Goal: Task Accomplishment & Management: Use online tool/utility

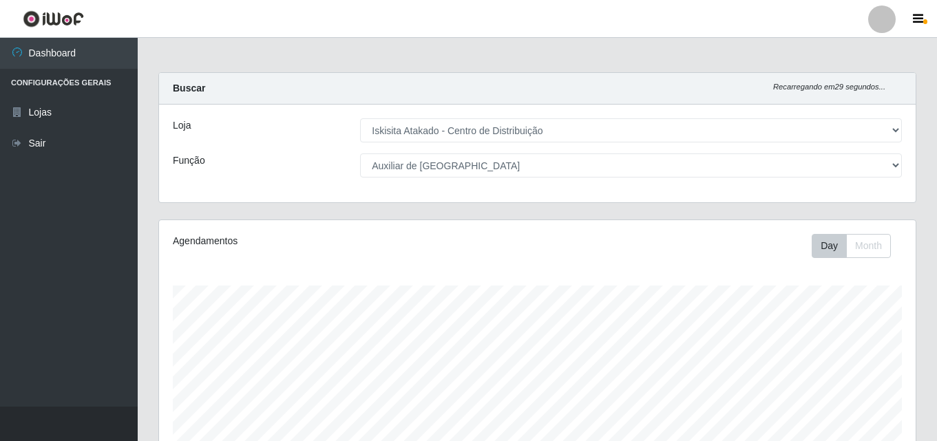
select select "425"
select select "75"
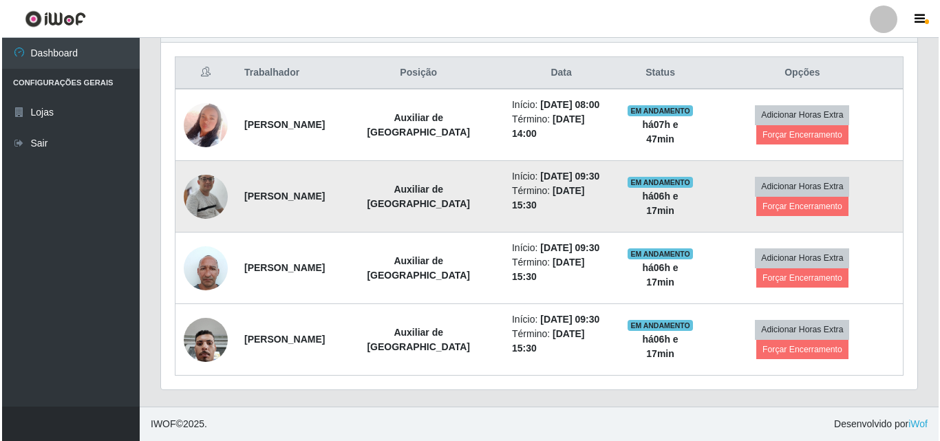
scroll to position [286, 757]
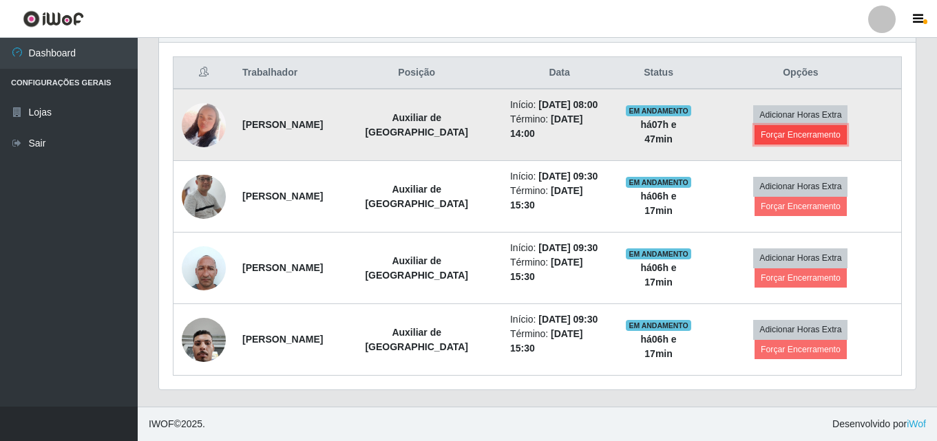
click at [799, 133] on button "Forçar Encerramento" at bounding box center [801, 134] width 92 height 19
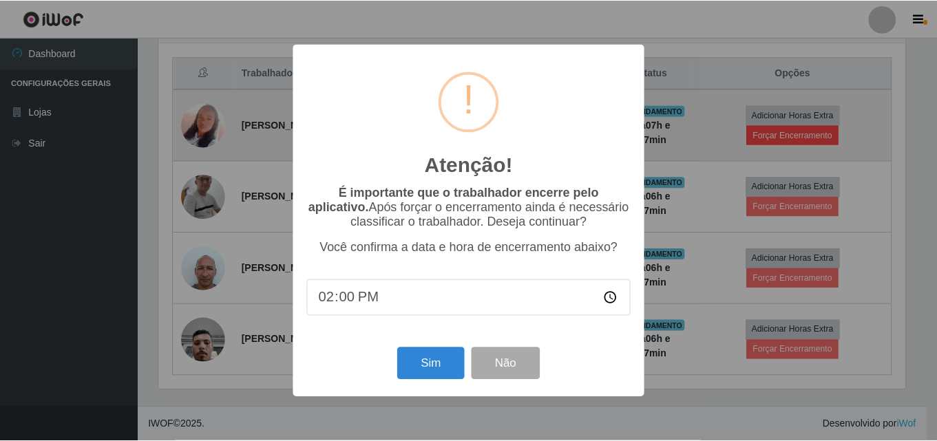
scroll to position [286, 750]
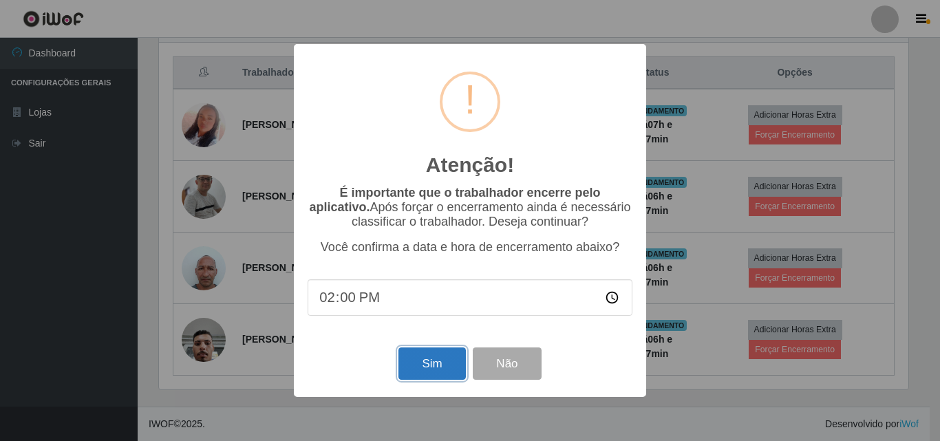
click at [436, 367] on button "Sim" at bounding box center [432, 364] width 67 height 32
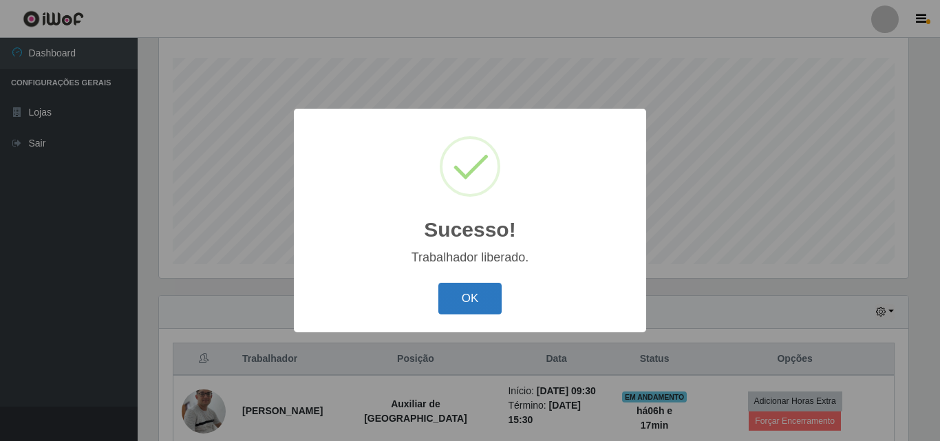
drag, startPoint x: 456, startPoint y: 302, endPoint x: 481, endPoint y: 290, distance: 27.4
click at [458, 299] on button "OK" at bounding box center [471, 299] width 64 height 32
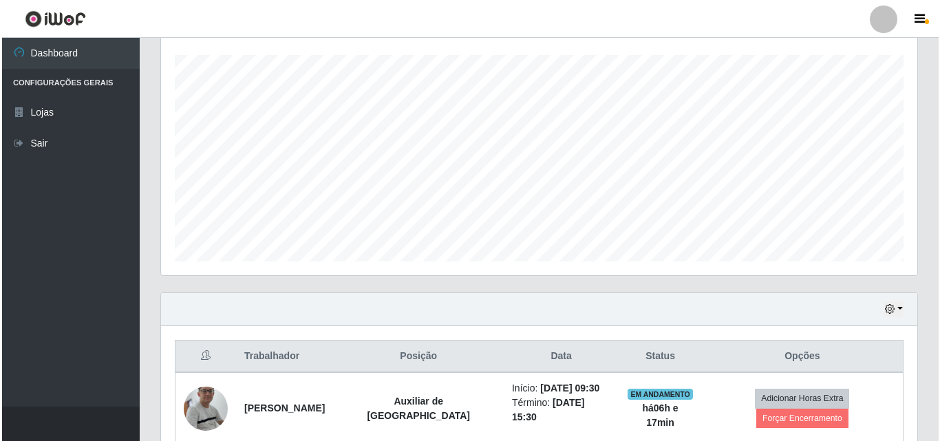
scroll to position [443, 0]
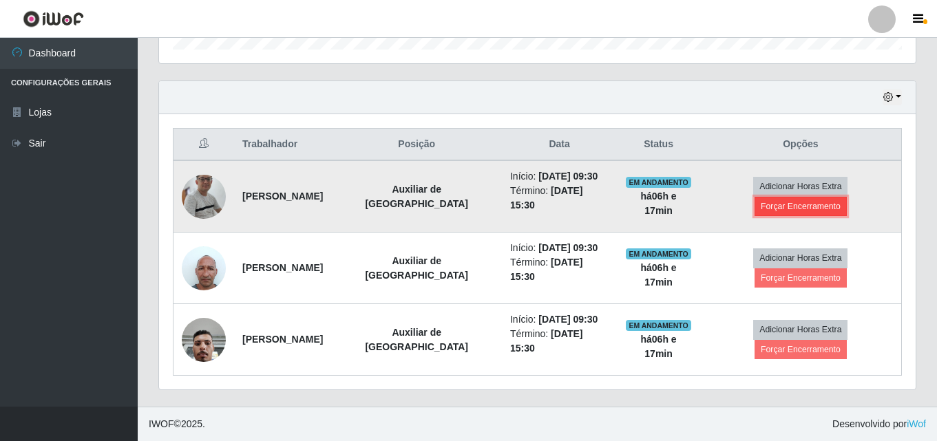
click at [805, 202] on button "Forçar Encerramento" at bounding box center [801, 206] width 92 height 19
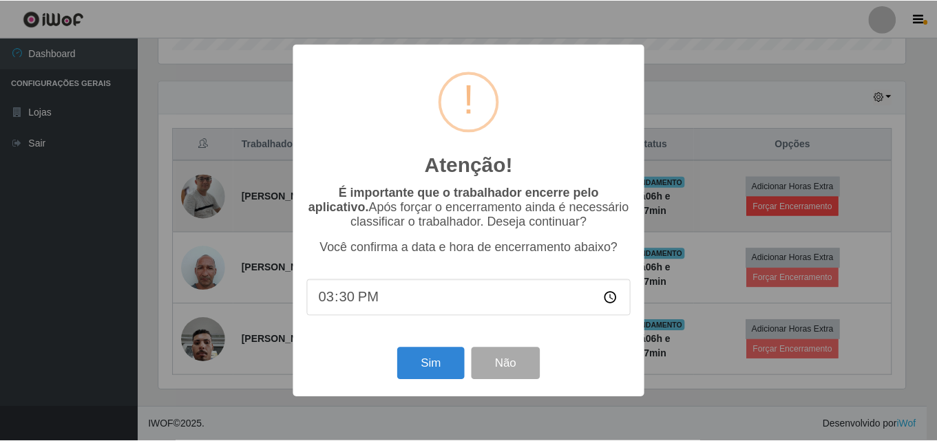
scroll to position [286, 750]
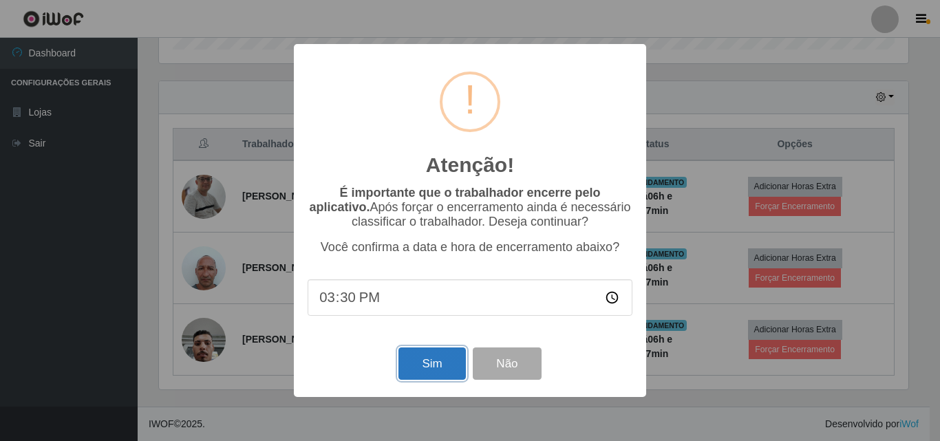
click at [441, 366] on button "Sim" at bounding box center [432, 364] width 67 height 32
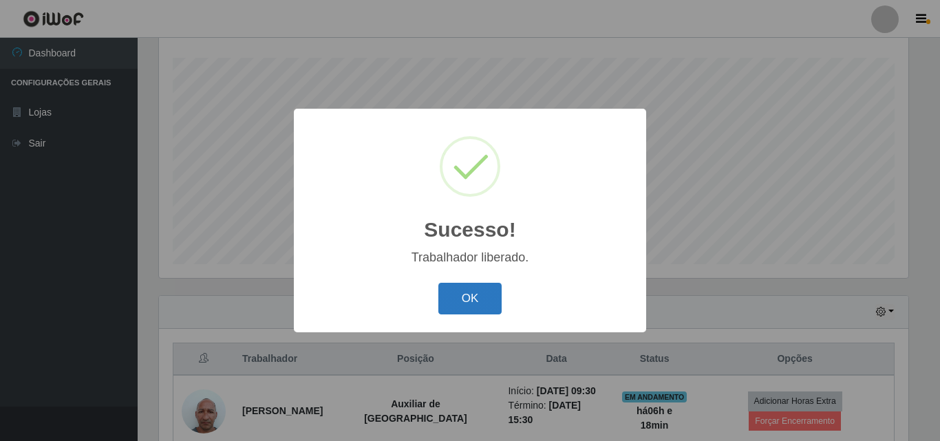
drag, startPoint x: 481, startPoint y: 296, endPoint x: 640, endPoint y: 195, distance: 187.9
click at [483, 296] on button "OK" at bounding box center [471, 299] width 64 height 32
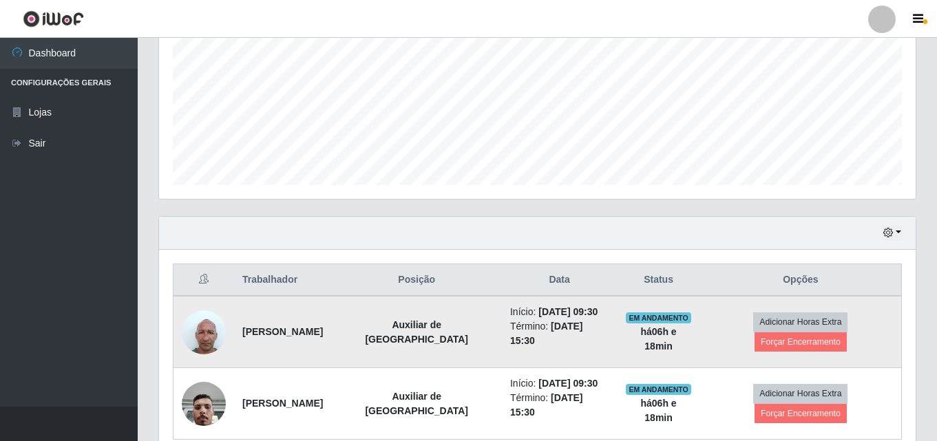
scroll to position [371, 0]
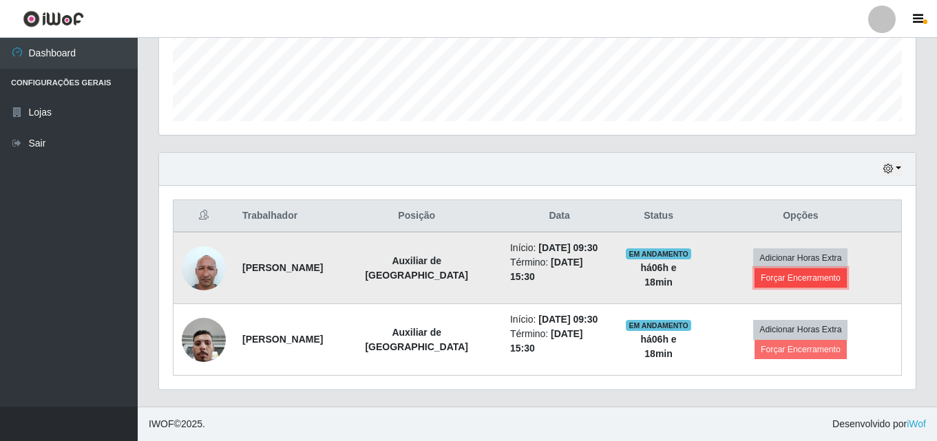
click at [764, 277] on button "Forçar Encerramento" at bounding box center [801, 277] width 92 height 19
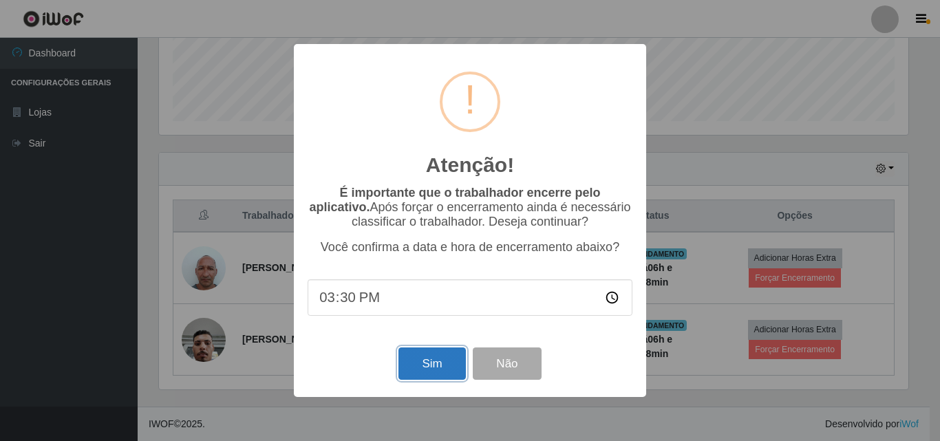
click at [427, 365] on button "Sim" at bounding box center [432, 364] width 67 height 32
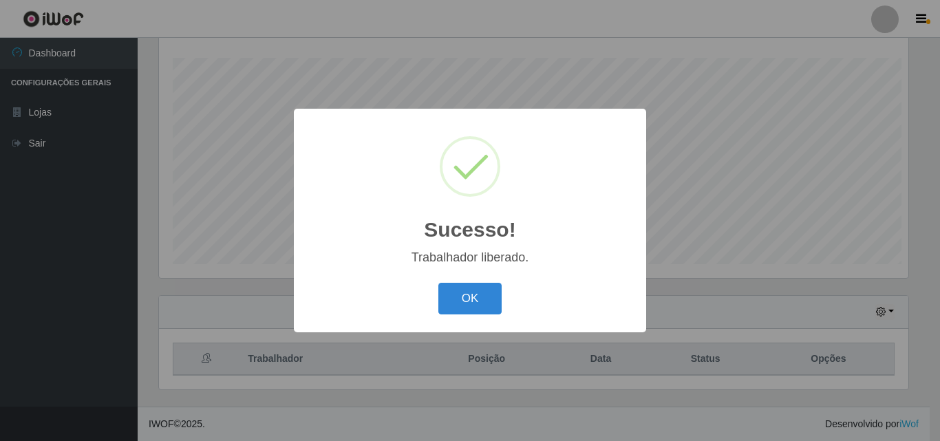
scroll to position [0, 0]
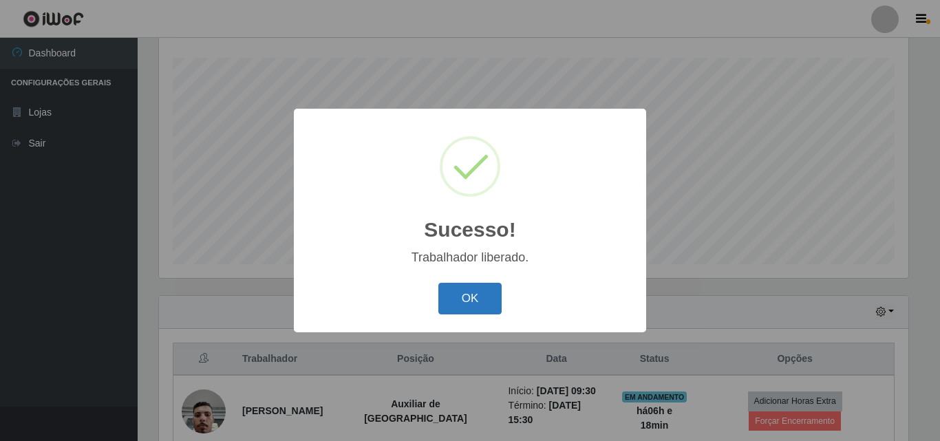
drag, startPoint x: 491, startPoint y: 293, endPoint x: 498, endPoint y: 284, distance: 10.8
click at [491, 292] on button "OK" at bounding box center [471, 299] width 64 height 32
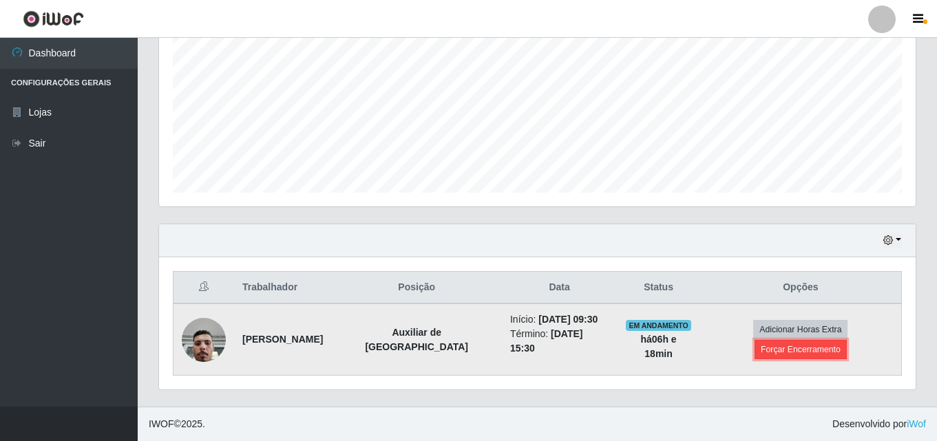
click at [781, 347] on button "Forçar Encerramento" at bounding box center [801, 349] width 92 height 19
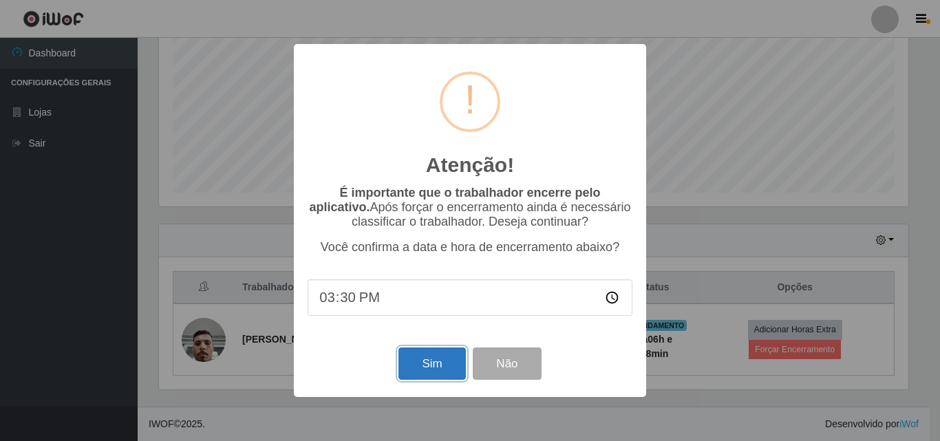
click at [431, 363] on button "Sim" at bounding box center [432, 364] width 67 height 32
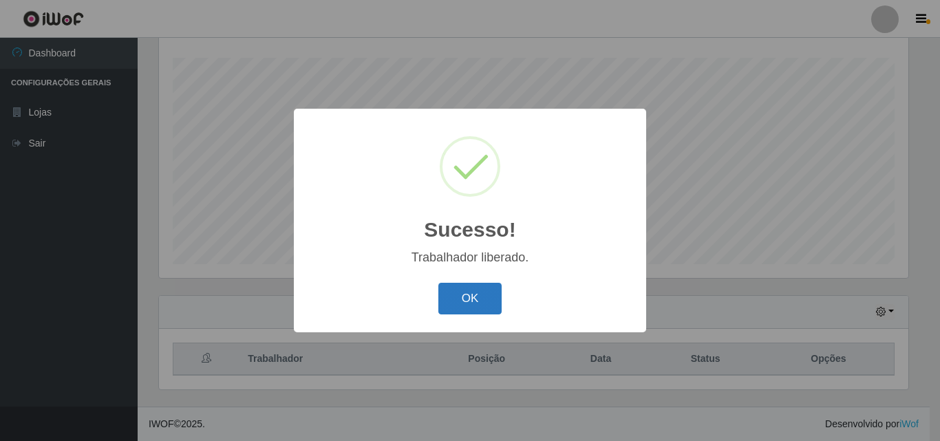
click at [461, 299] on button "OK" at bounding box center [471, 299] width 64 height 32
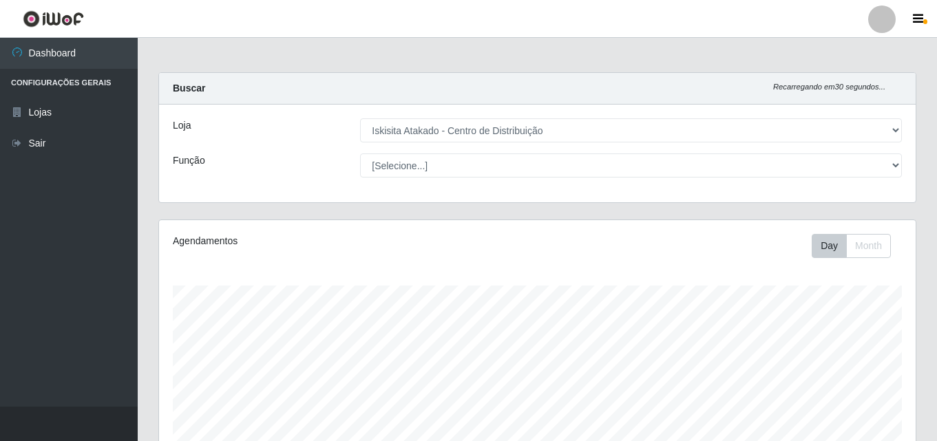
select select "425"
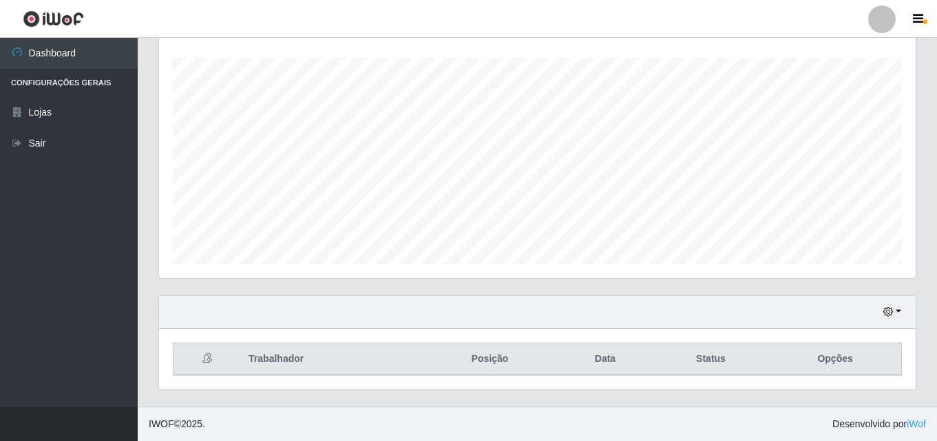
scroll to position [286, 757]
